Goal: Find specific page/section: Find specific page/section

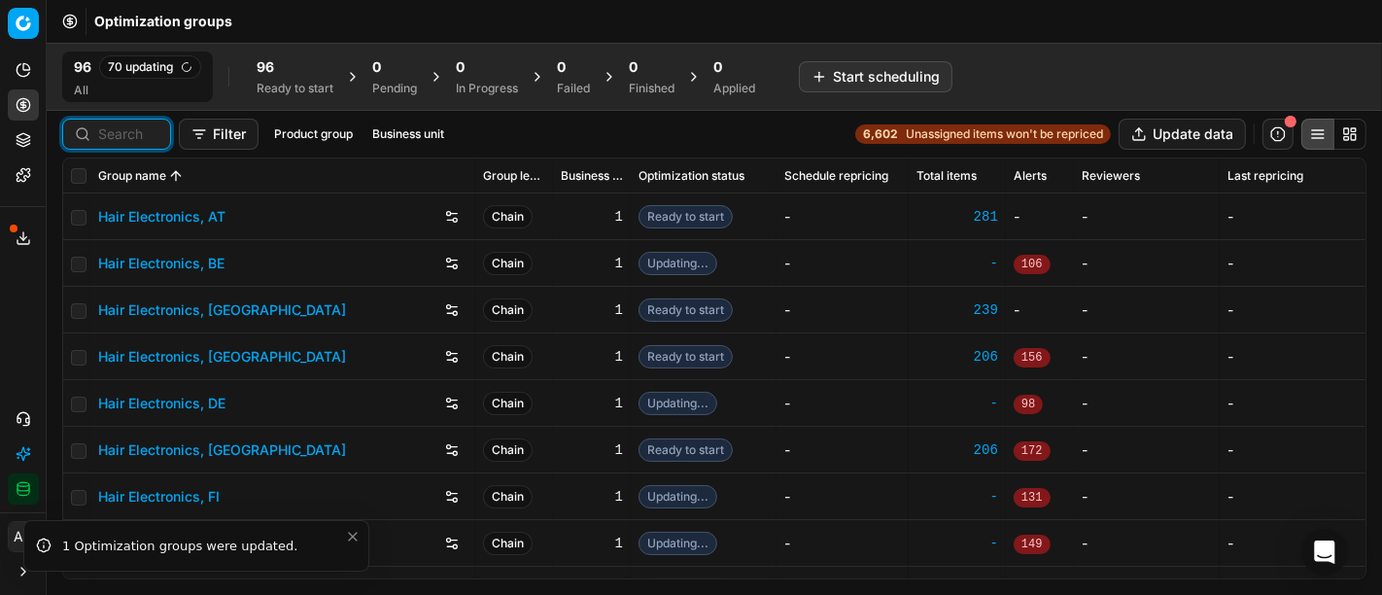
click at [151, 128] on input at bounding box center [128, 133] width 60 height 19
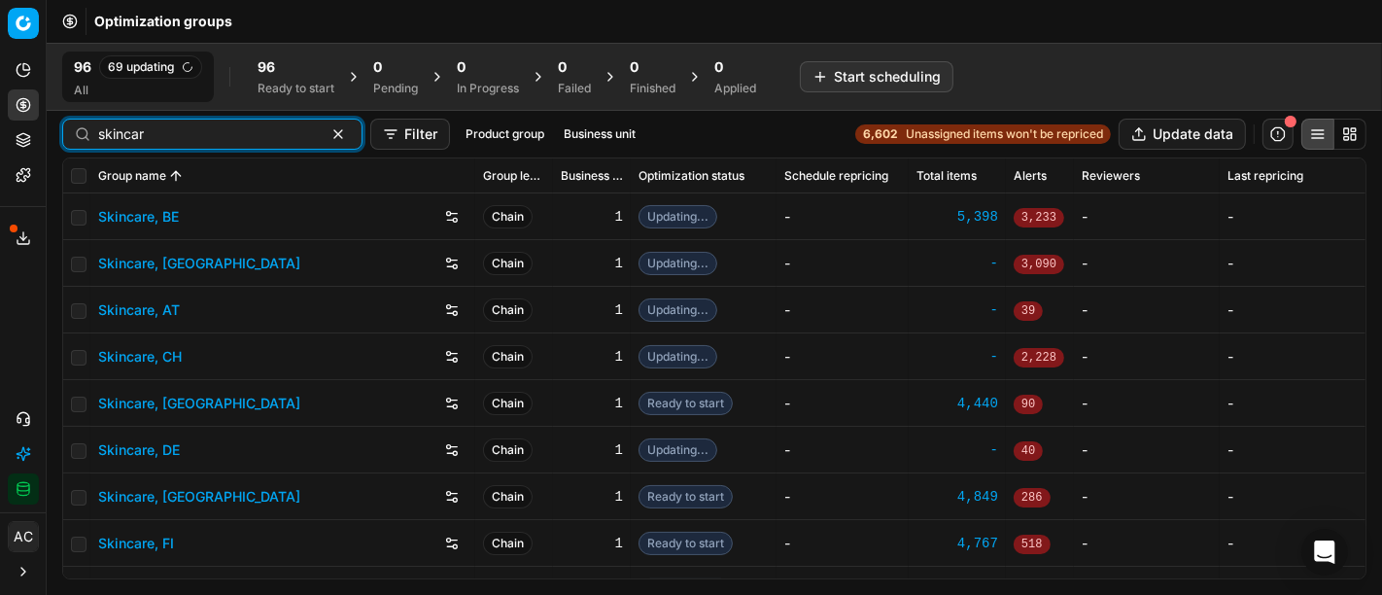
type input "skincar"
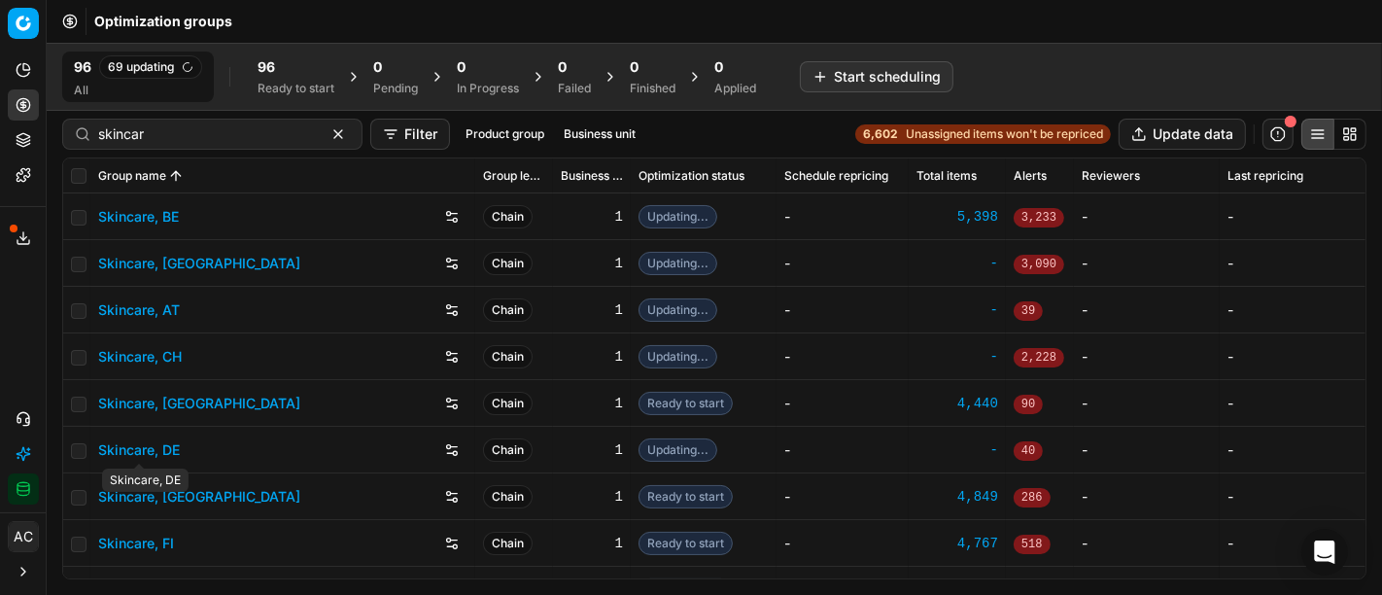
click at [169, 445] on link "Skincare, DE" at bounding box center [139, 449] width 82 height 19
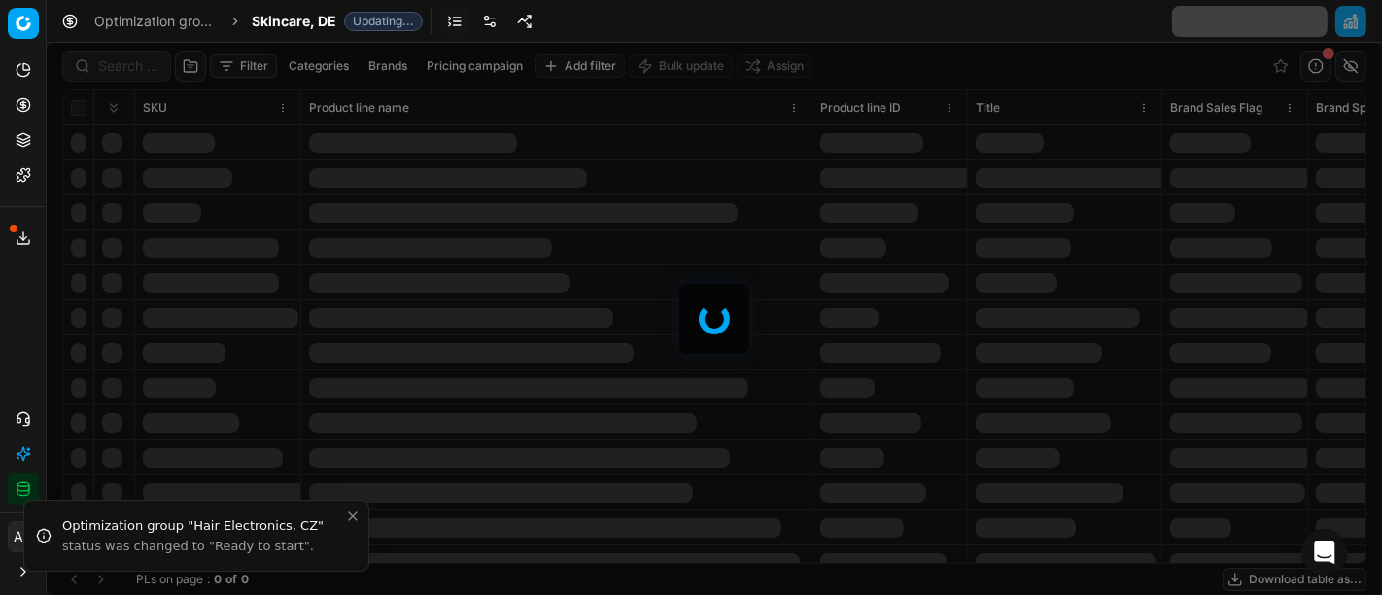
click at [128, 62] on div at bounding box center [714, 319] width 1335 height 552
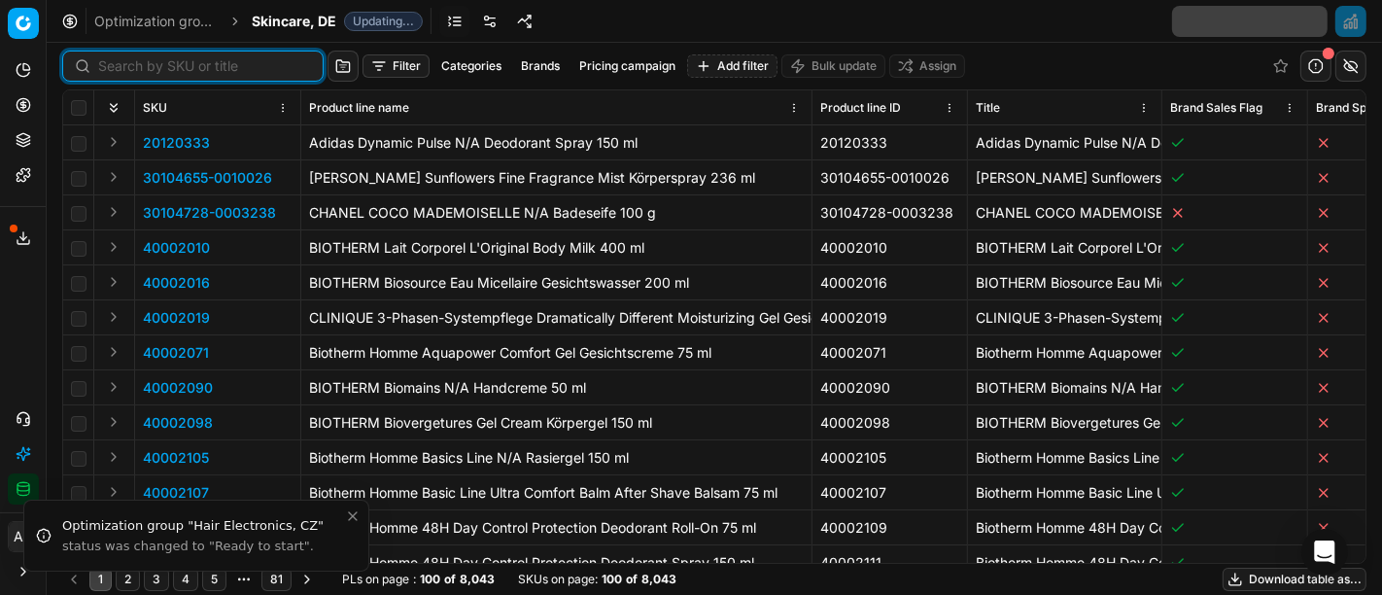
click at [128, 62] on input at bounding box center [204, 65] width 213 height 19
paste input "40003172"
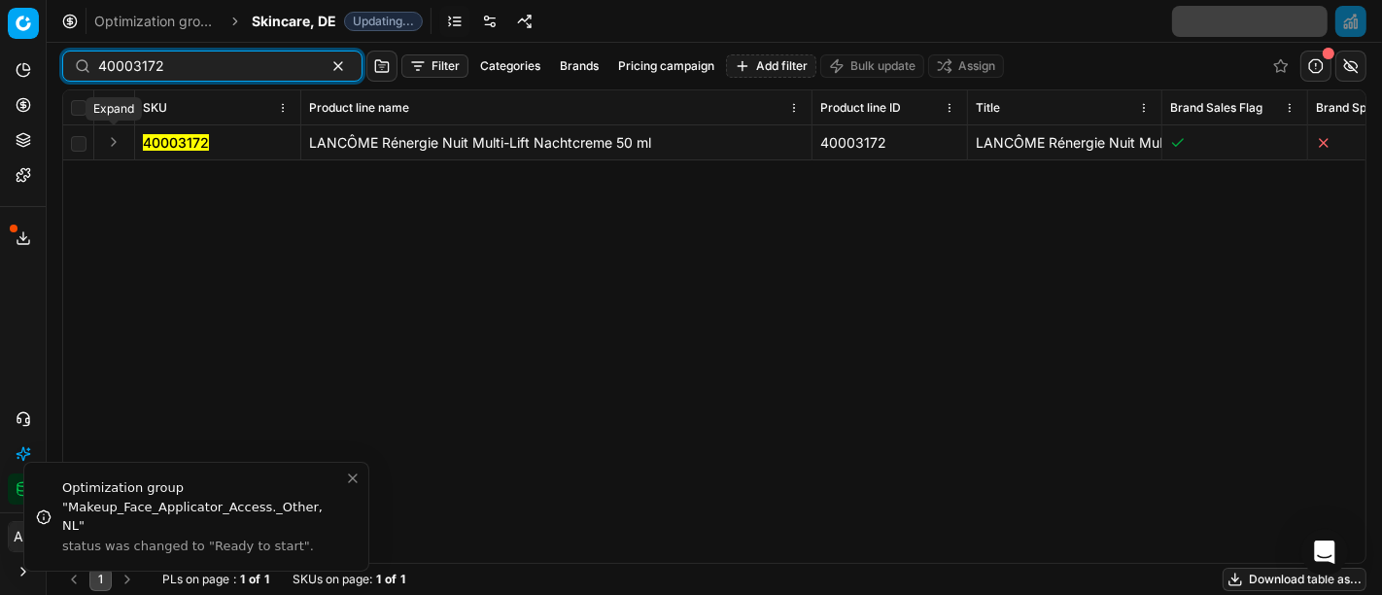
type input "40003172"
click at [108, 137] on button "Expand" at bounding box center [113, 141] width 23 height 23
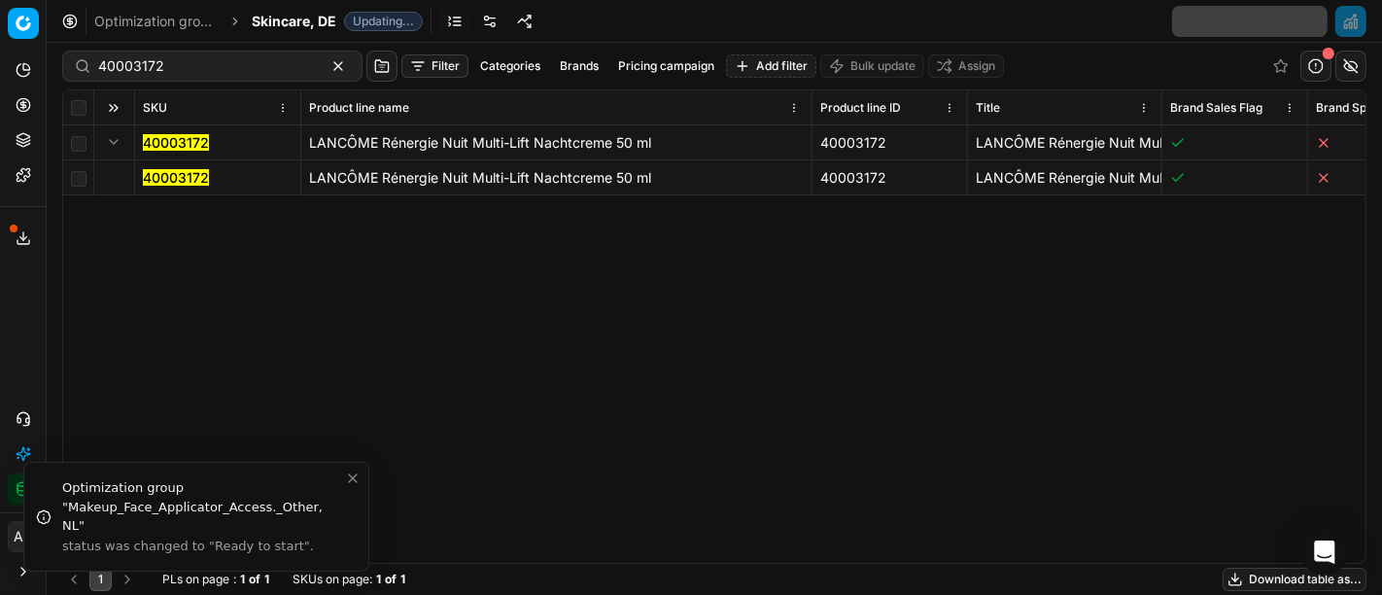
click at [192, 185] on mark "40003172" at bounding box center [176, 177] width 66 height 17
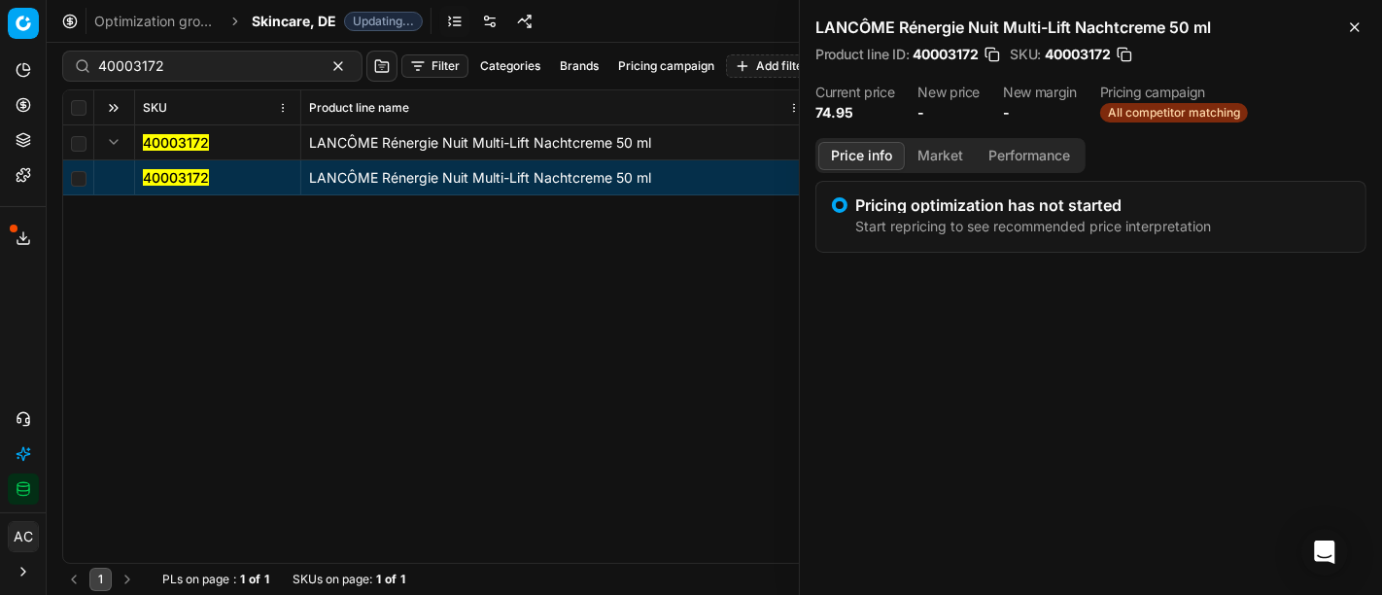
click at [946, 152] on button "Market" at bounding box center [940, 156] width 71 height 28
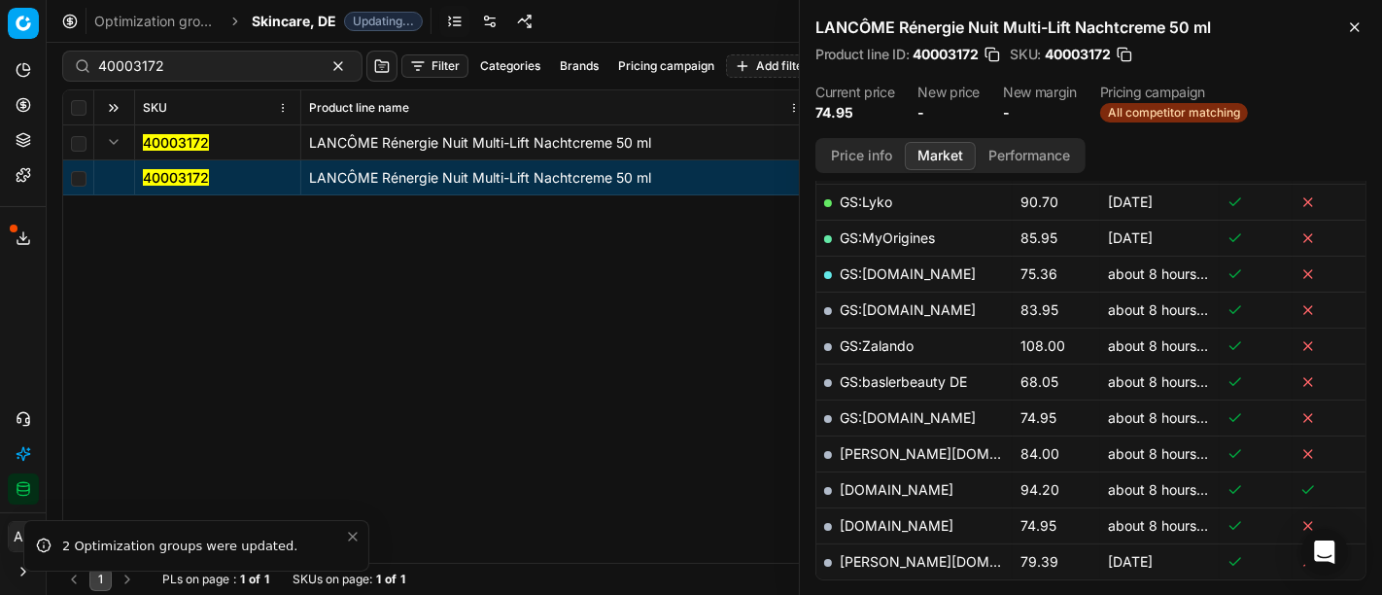
scroll to position [435, 0]
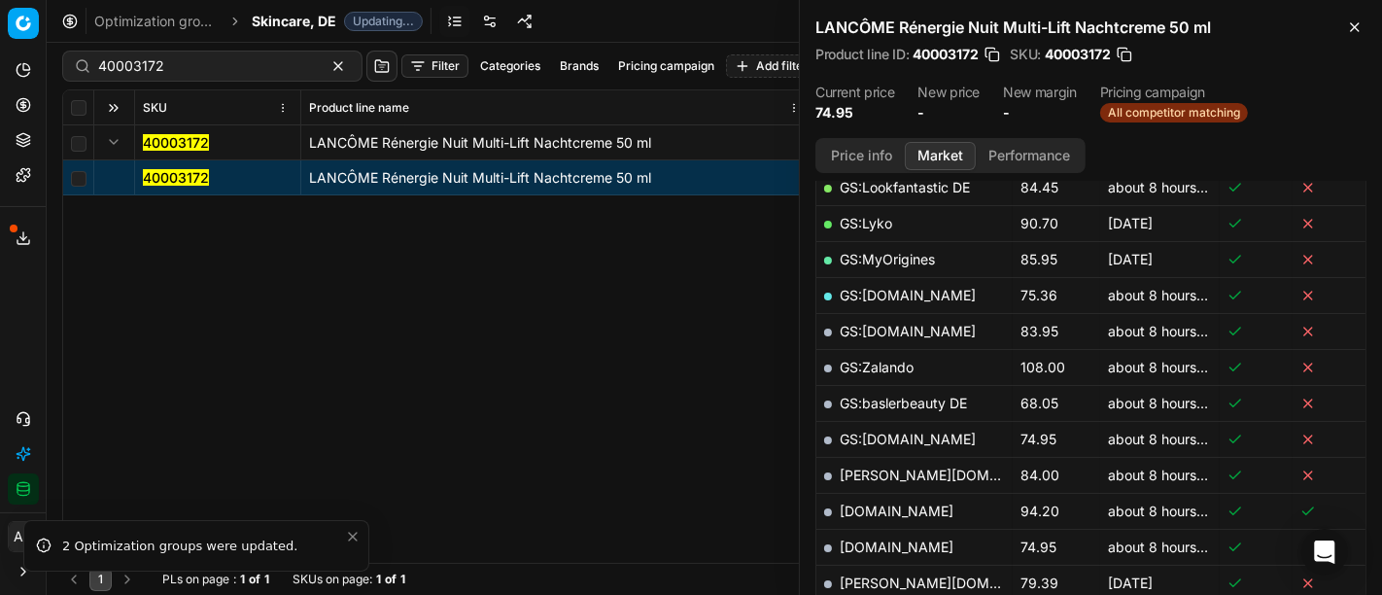
click at [824, 400] on div at bounding box center [828, 404] width 8 height 8
click at [825, 293] on div at bounding box center [828, 297] width 8 height 8
click at [827, 257] on div at bounding box center [828, 261] width 8 height 8
click at [826, 221] on div at bounding box center [828, 225] width 8 height 8
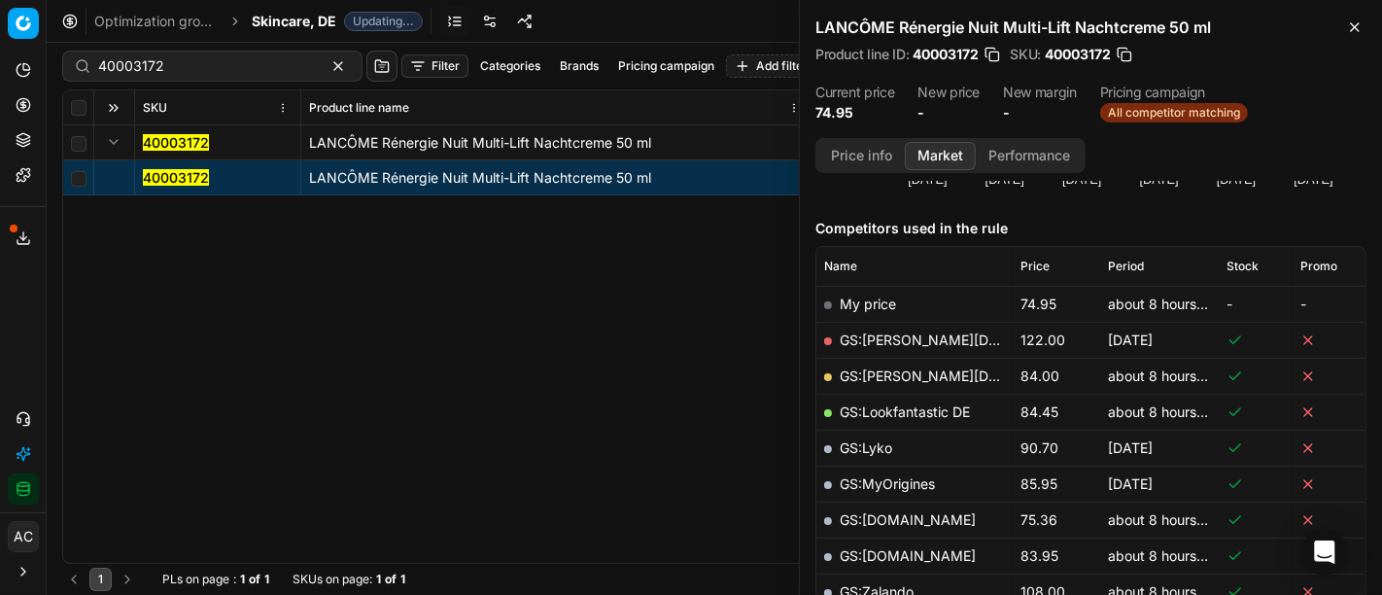
scroll to position [210, 0]
click at [830, 406] on td "GS:Lookfantastic DE" at bounding box center [914, 413] width 196 height 36
click at [826, 412] on div at bounding box center [828, 414] width 8 height 8
click at [826, 374] on div at bounding box center [828, 378] width 8 height 8
click at [827, 339] on div at bounding box center [828, 342] width 8 height 8
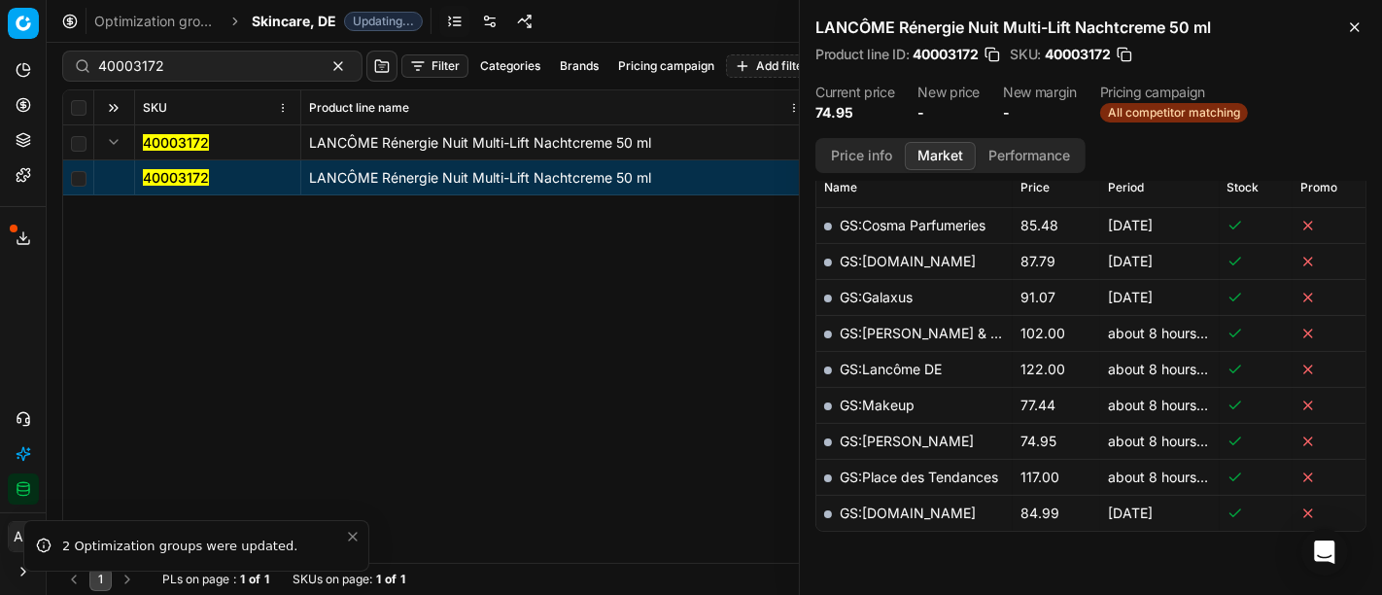
scroll to position [907, 0]
click at [283, 17] on span "Skincare, DE" at bounding box center [294, 21] width 85 height 19
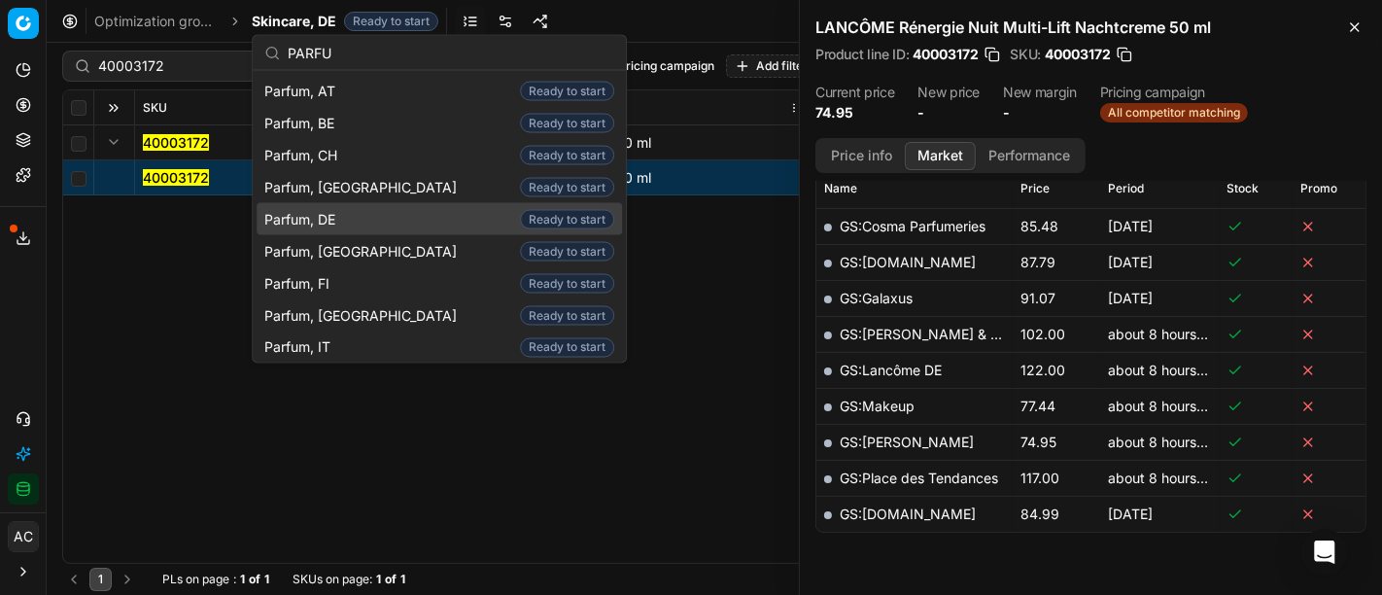
type input "PARFU"
click at [356, 212] on div "Parfum, DE Ready to start" at bounding box center [439, 219] width 365 height 32
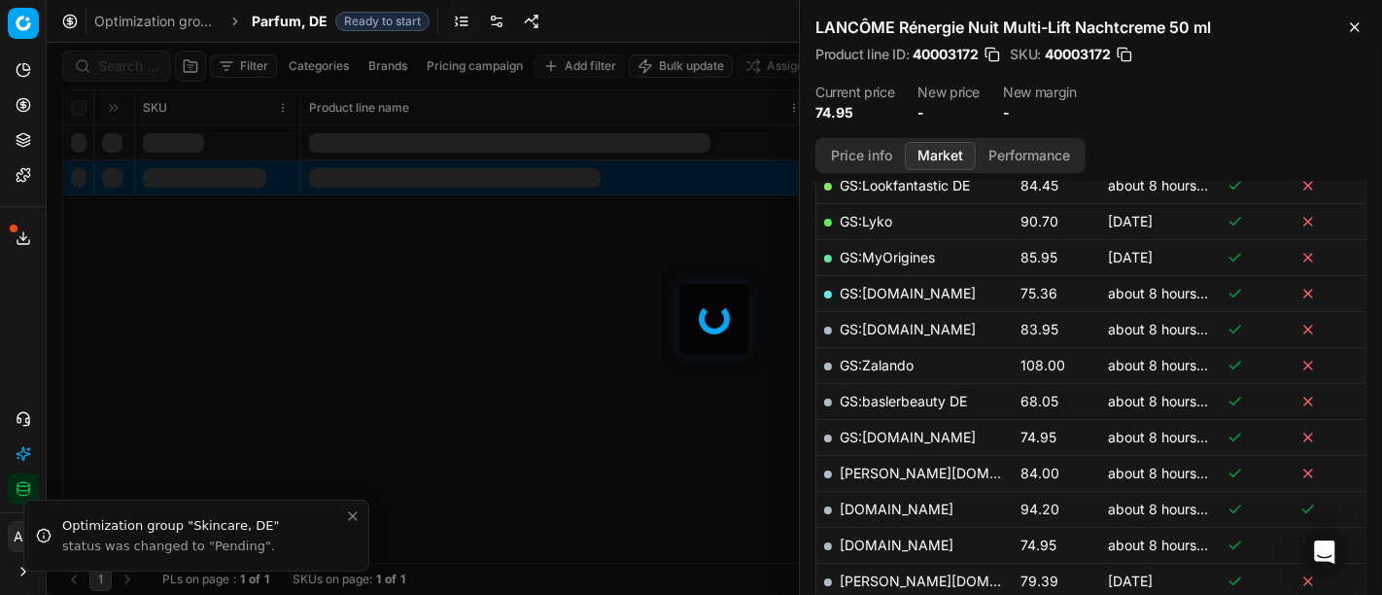
scroll to position [907, 0]
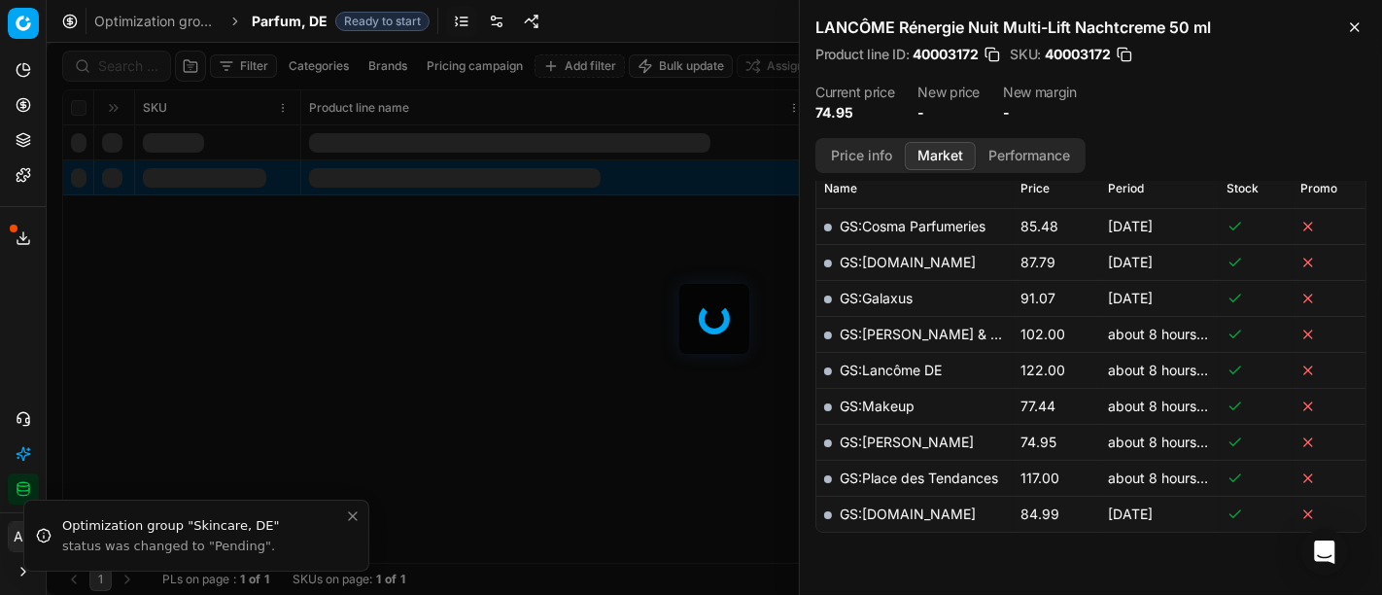
click at [142, 65] on div at bounding box center [714, 319] width 1335 height 552
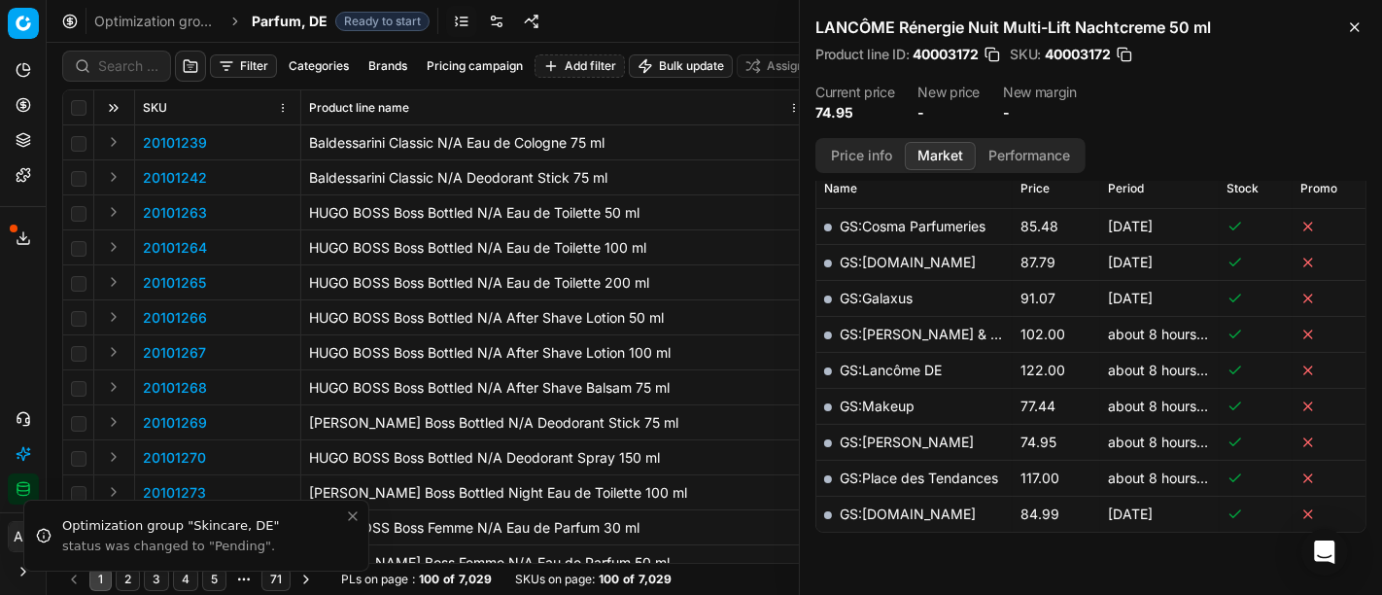
click at [142, 65] on div "Filter Categories Brands Pricing campaign Add filter Bulk update Assign SKU Pro…" at bounding box center [714, 319] width 1335 height 552
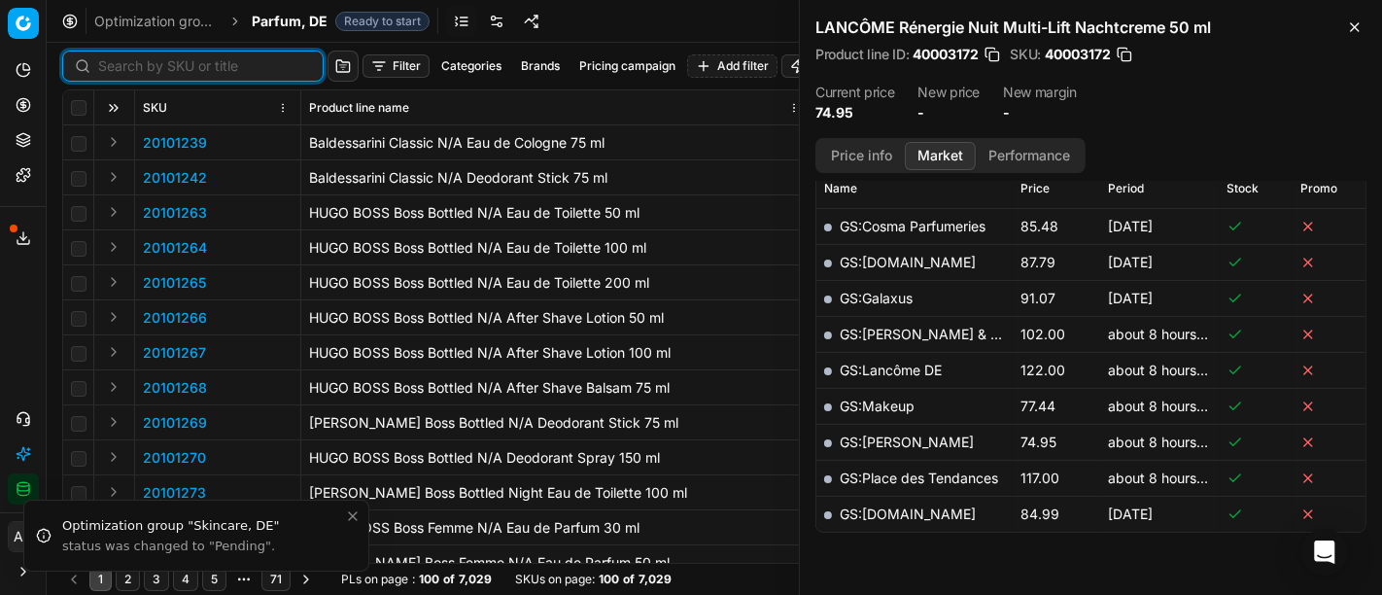
click at [142, 65] on input at bounding box center [204, 65] width 213 height 19
paste input "90011105-0017581"
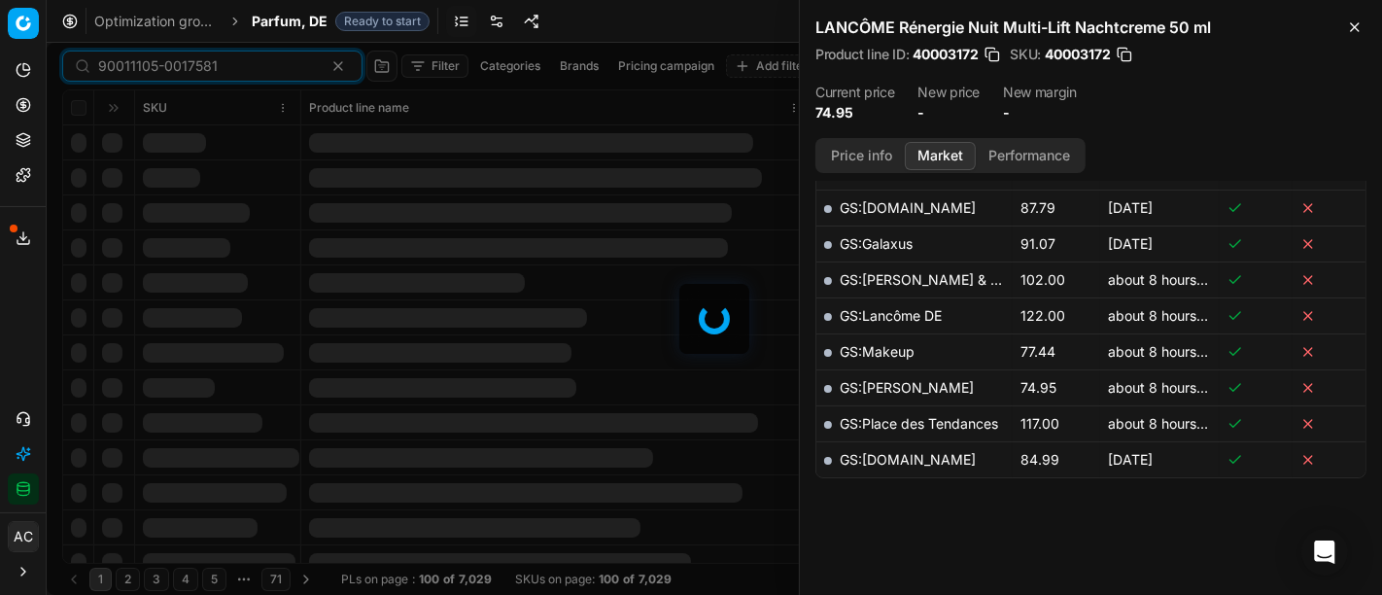
scroll to position [437, 0]
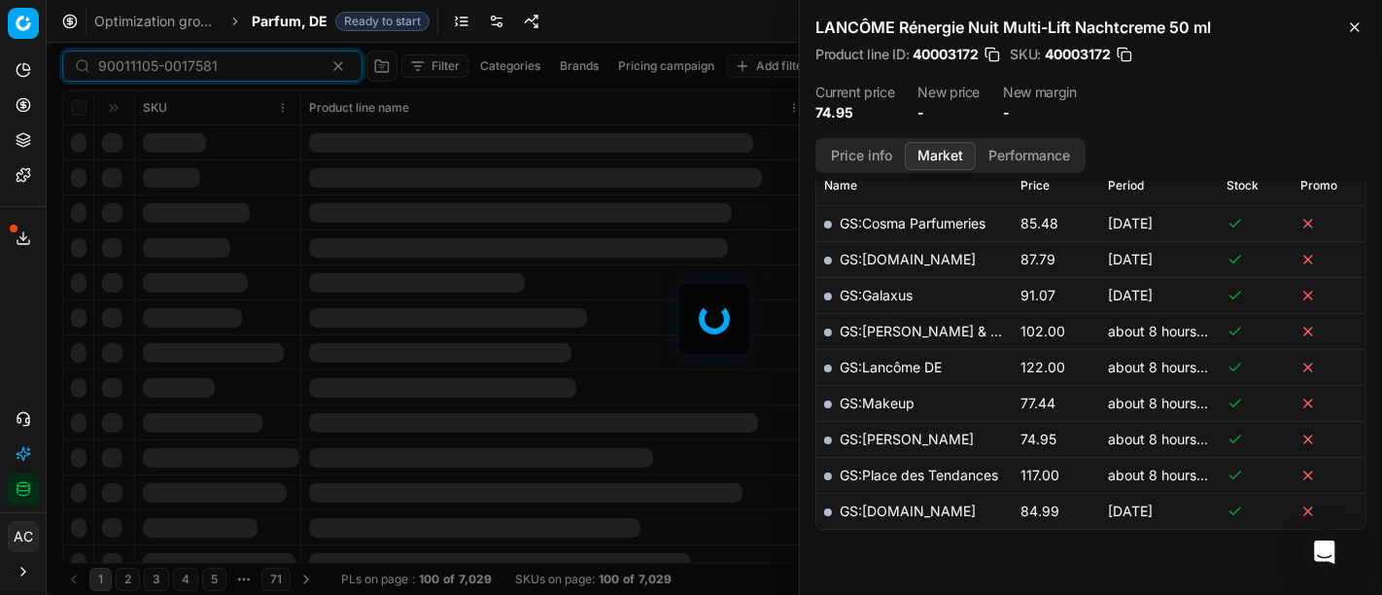
type input "90011105-0017581"
click at [1352, 26] on icon "button" at bounding box center [1355, 27] width 16 height 16
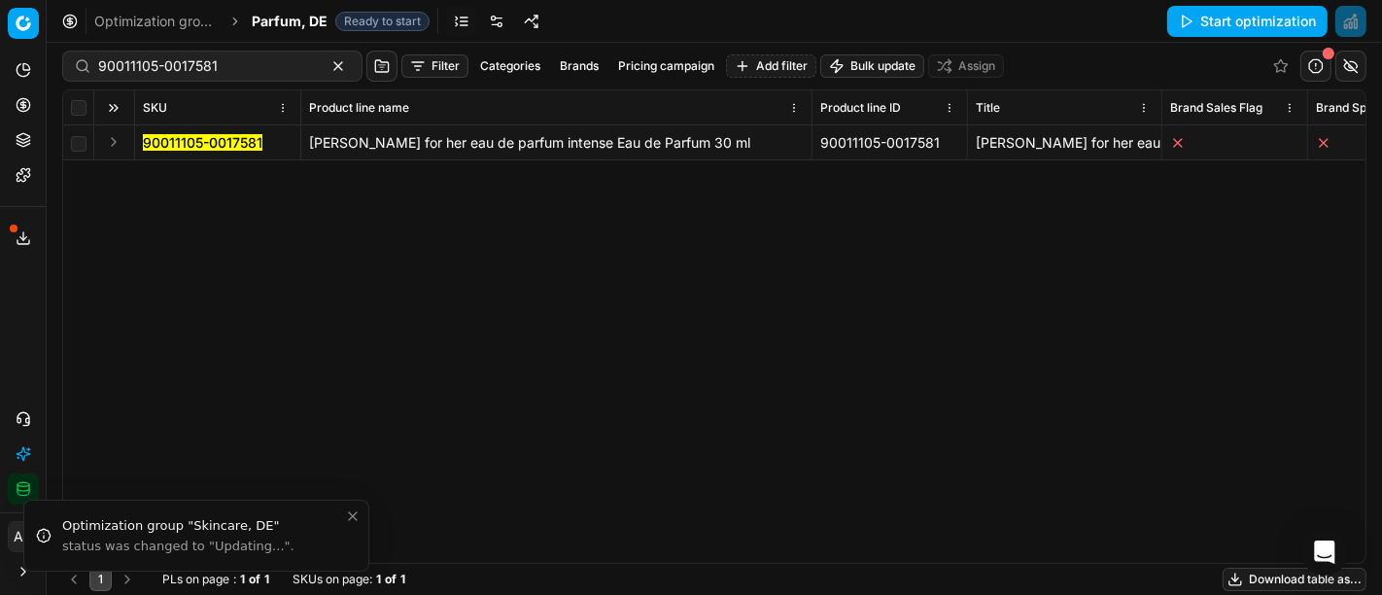
click at [110, 143] on button "Expand" at bounding box center [113, 141] width 23 height 23
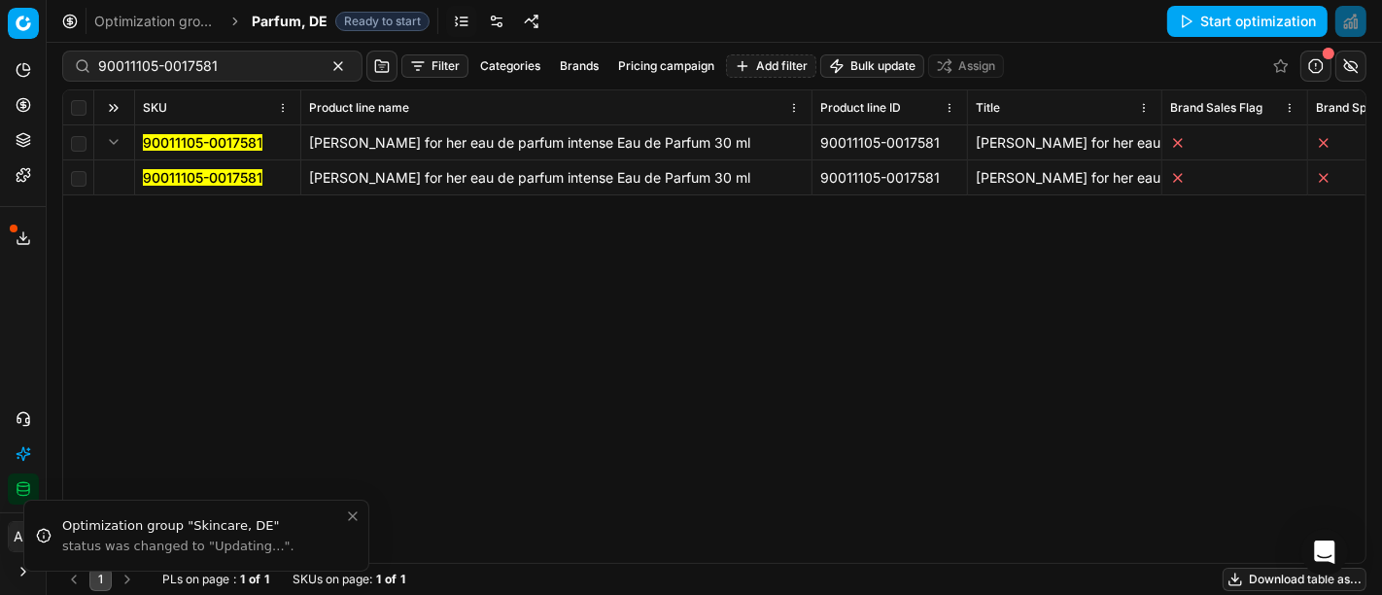
click at [166, 179] on mark "90011105-0017581" at bounding box center [203, 177] width 120 height 17
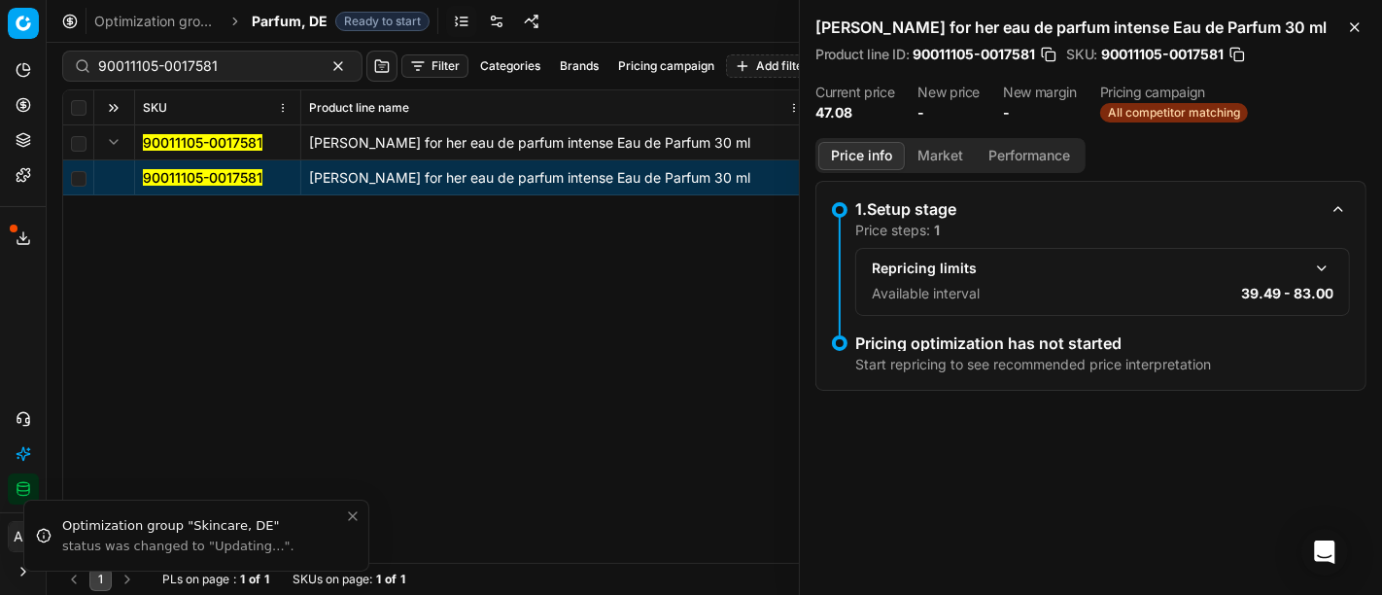
click at [942, 151] on button "Market" at bounding box center [940, 156] width 71 height 28
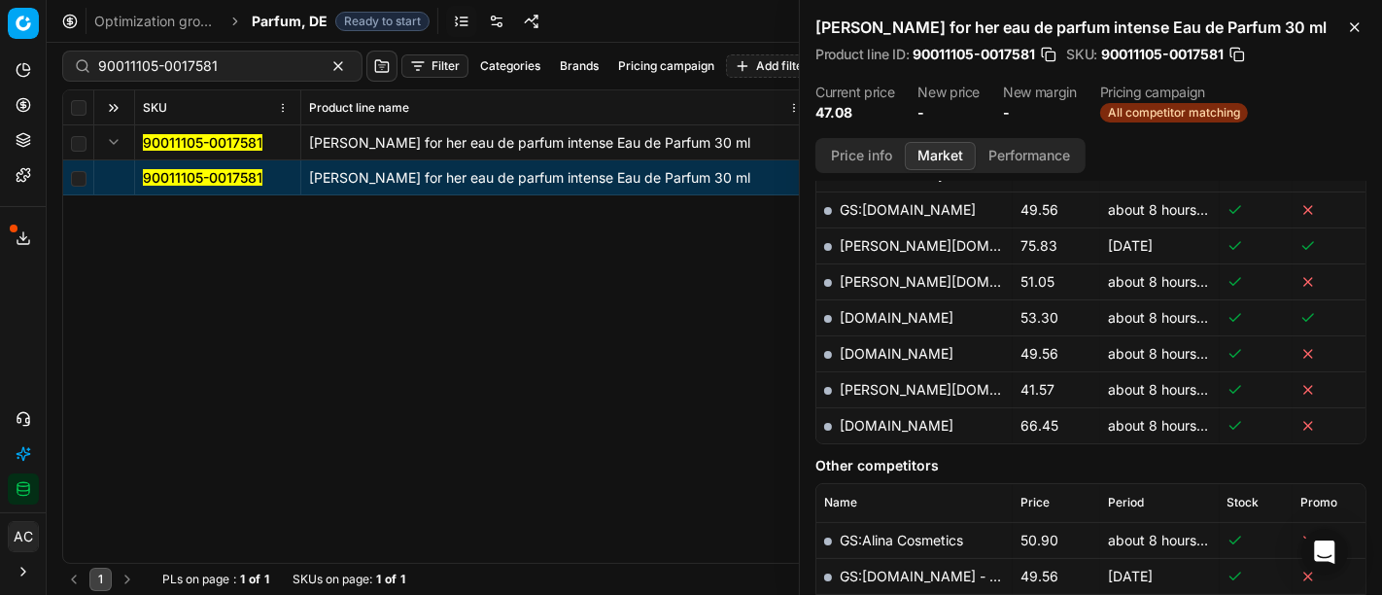
scroll to position [700, 0]
click at [830, 244] on div at bounding box center [828, 248] width 8 height 8
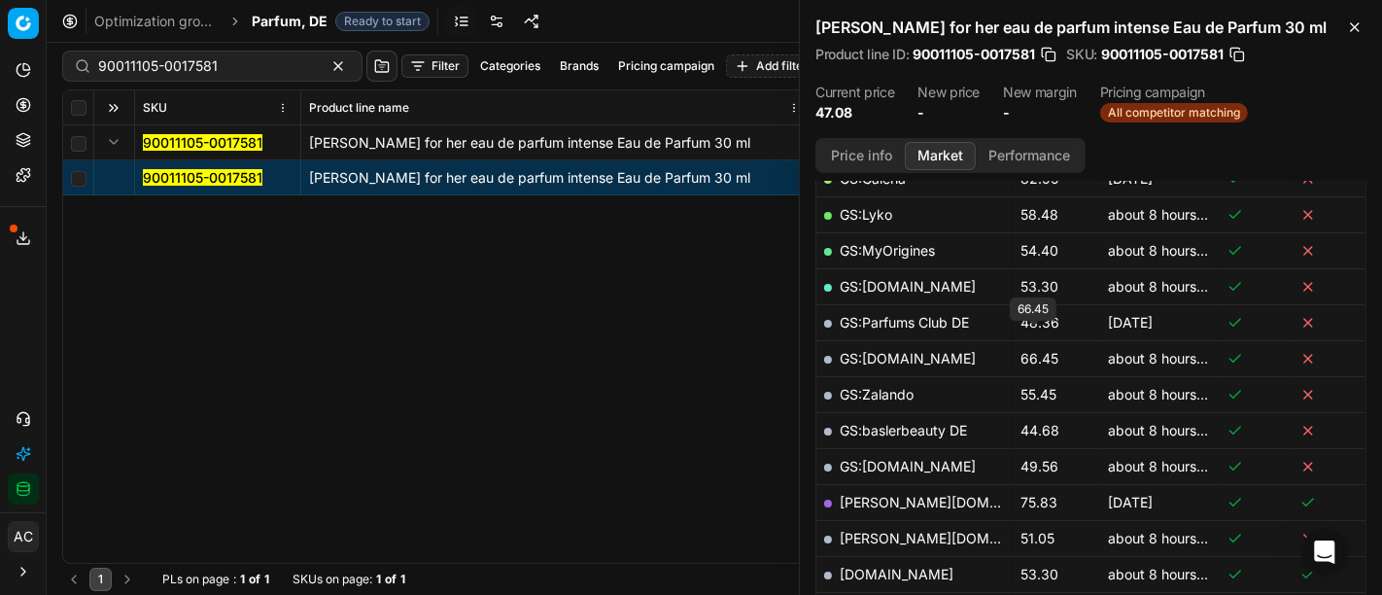
scroll to position [494, 0]
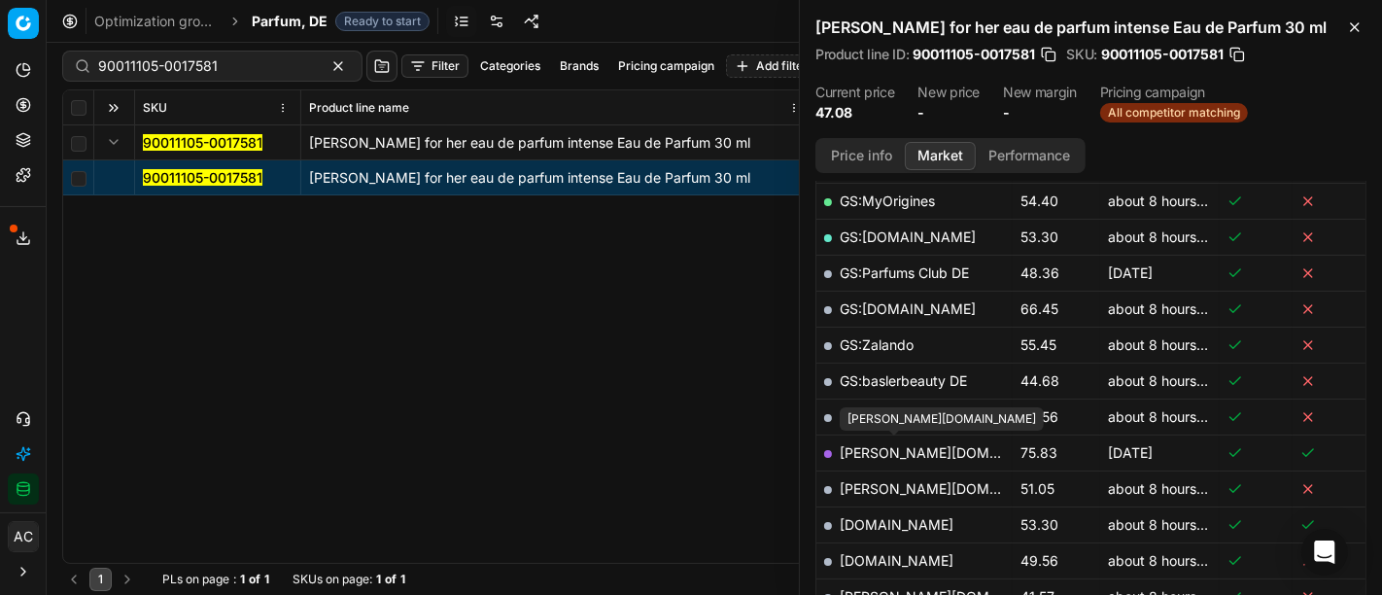
click at [912, 452] on link "[PERSON_NAME][DOMAIN_NAME]" at bounding box center [952, 452] width 225 height 17
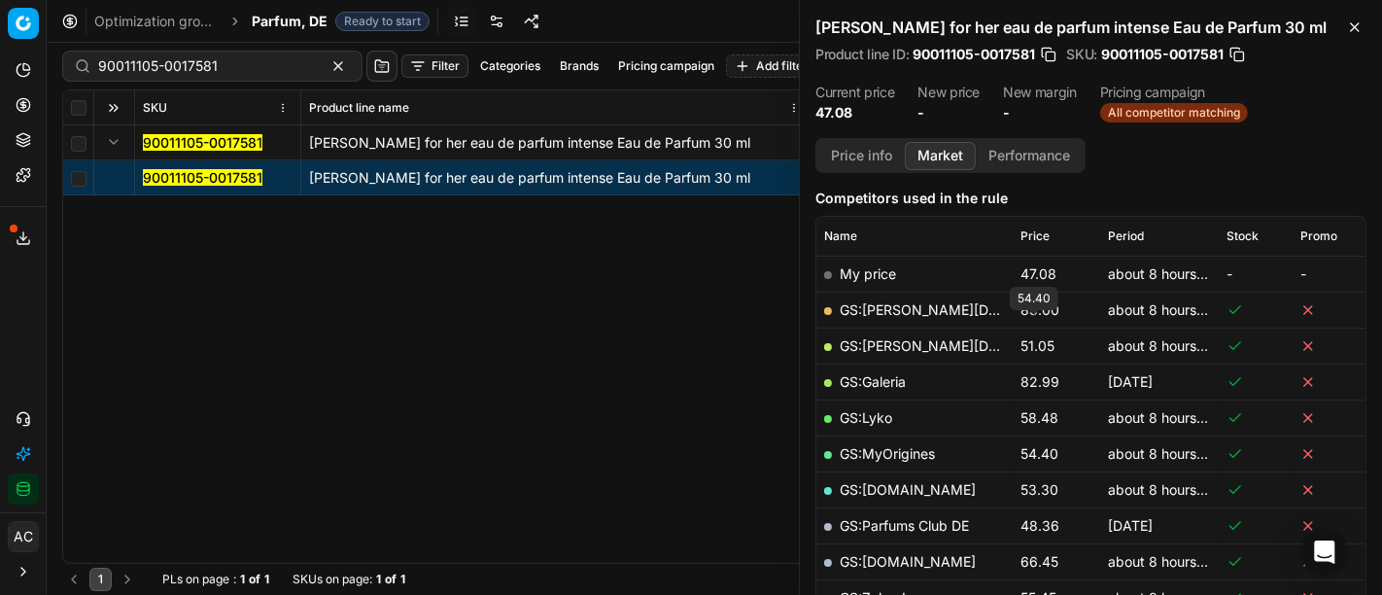
scroll to position [507, 0]
